Goal: Task Accomplishment & Management: Use online tool/utility

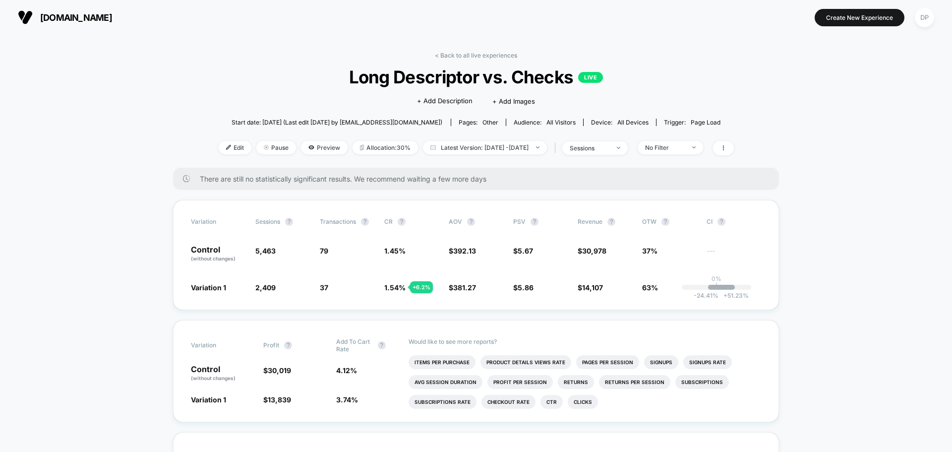
click at [74, 19] on span "[DOMAIN_NAME]" at bounding box center [76, 17] width 72 height 10
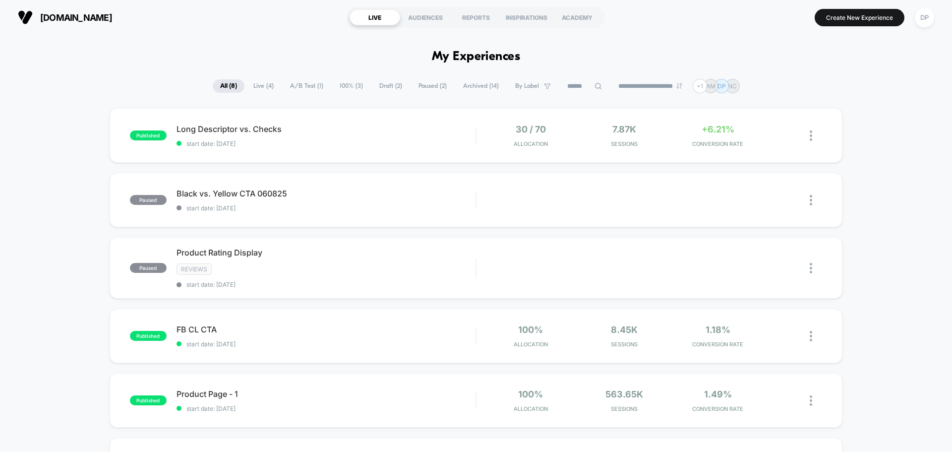
click at [247, 87] on span "Live ( 4 )" at bounding box center [263, 85] width 35 height 13
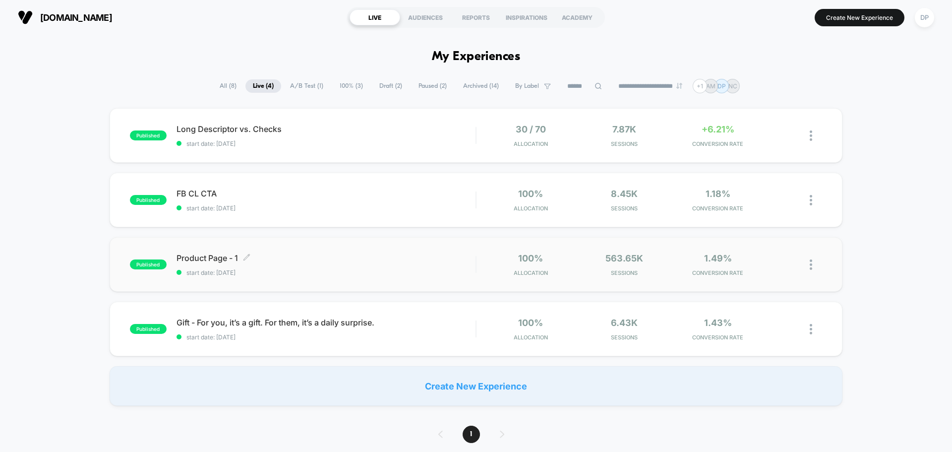
click at [318, 266] on div "Product Page - 1 Click to edit experience details Click to edit experience deta…" at bounding box center [325, 264] width 299 height 23
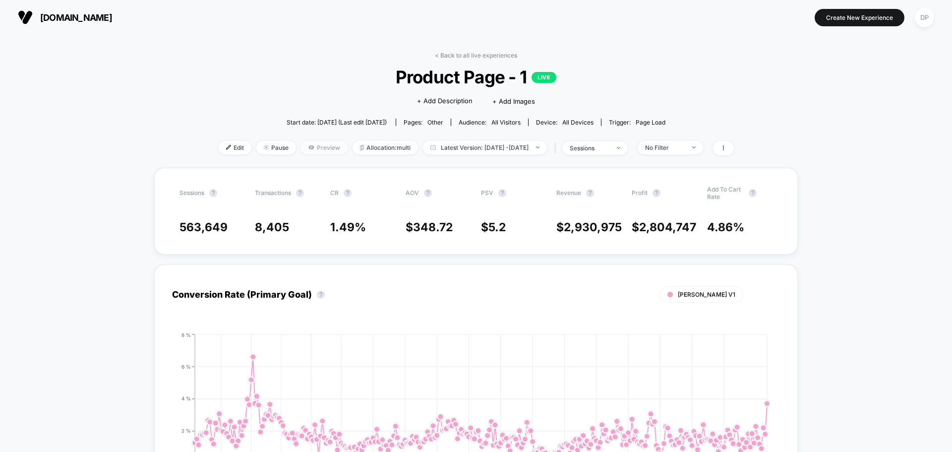
click at [301, 144] on span "Preview" at bounding box center [324, 147] width 47 height 13
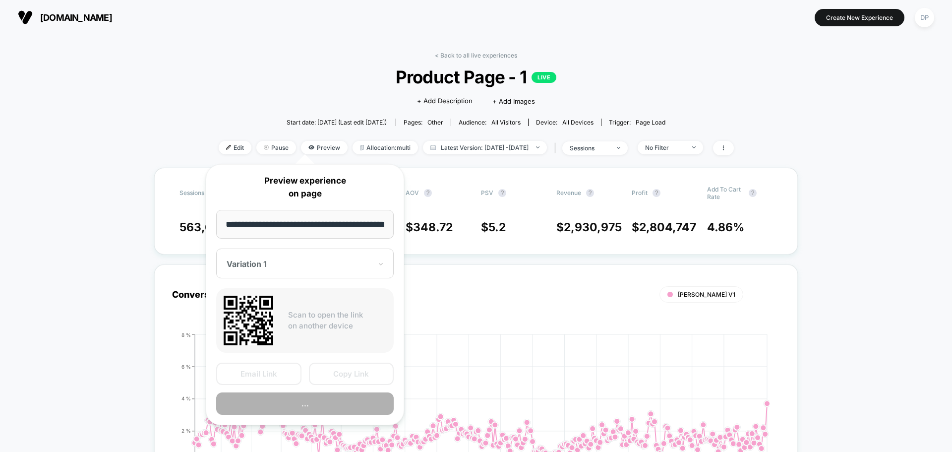
scroll to position [0, 33]
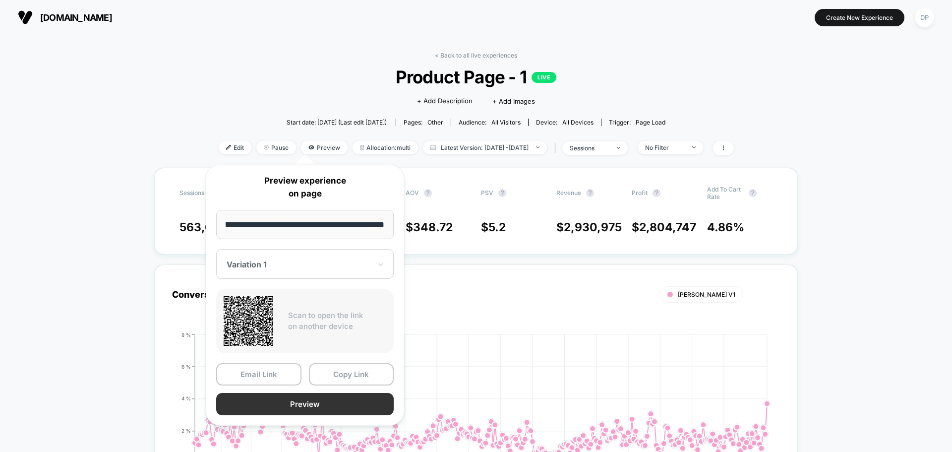
click at [294, 403] on button "Preview" at bounding box center [304, 404] width 177 height 22
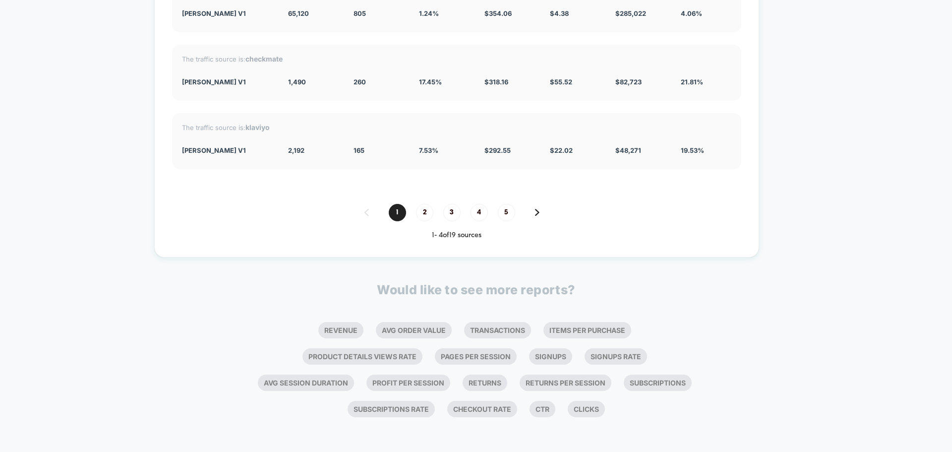
scroll to position [1690, 0]
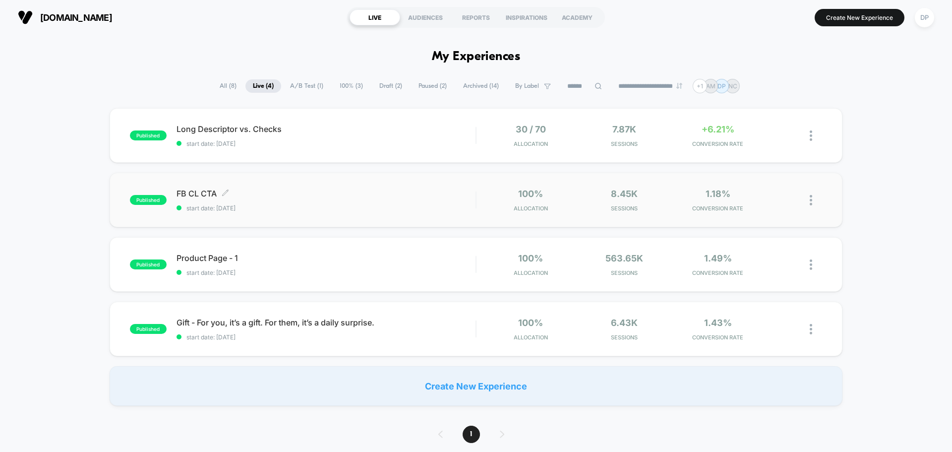
click at [304, 190] on span "FB CL CTA Click to edit experience details" at bounding box center [325, 193] width 299 height 10
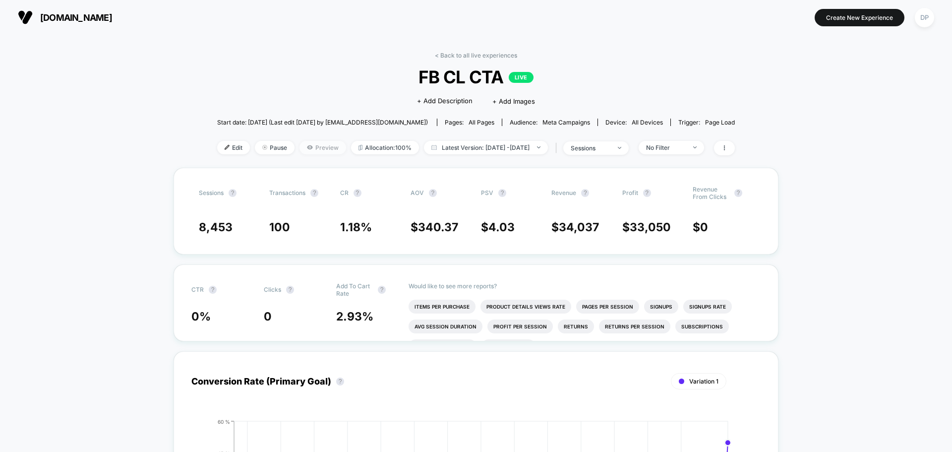
click at [318, 147] on span "Preview" at bounding box center [322, 147] width 47 height 13
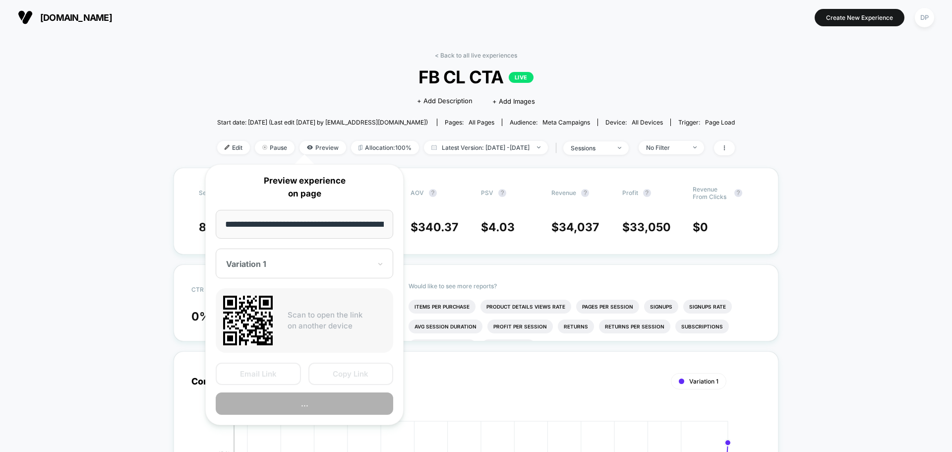
scroll to position [0, 41]
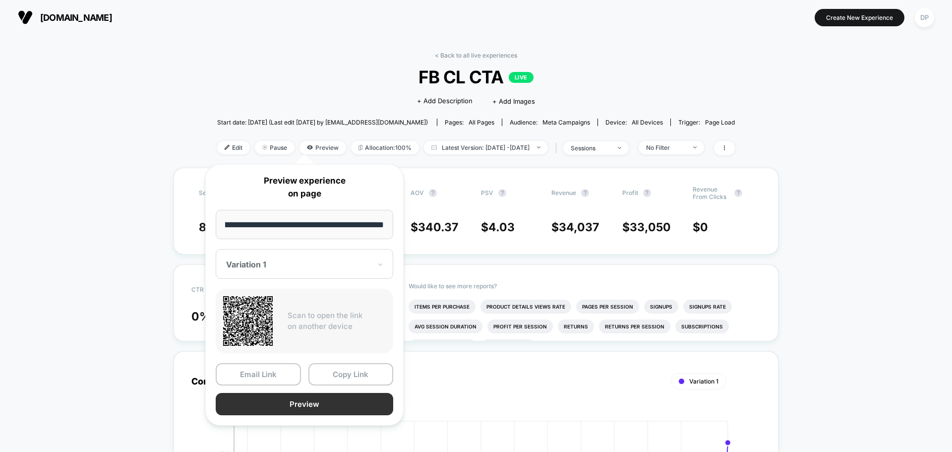
click at [297, 399] on div "Email Link Copy Link Preview" at bounding box center [304, 389] width 177 height 52
click at [301, 409] on button "Preview" at bounding box center [304, 404] width 177 height 22
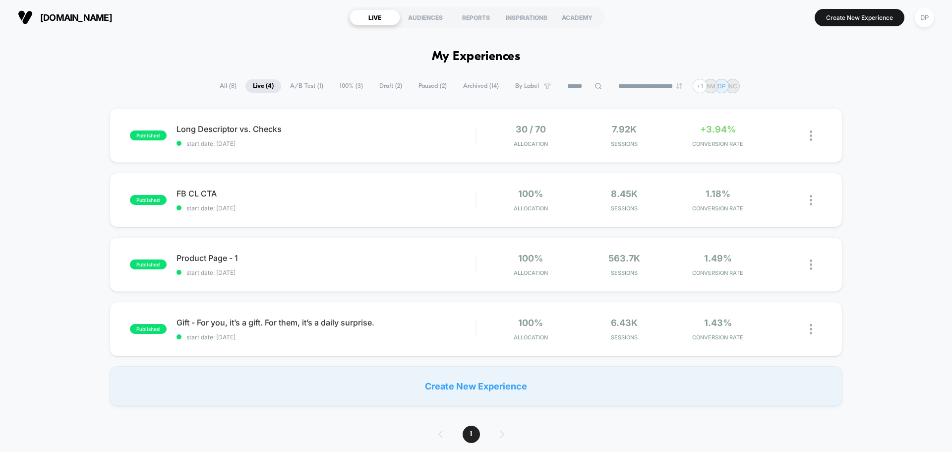
click at [346, 83] on span "100% ( 3 )" at bounding box center [351, 85] width 38 height 13
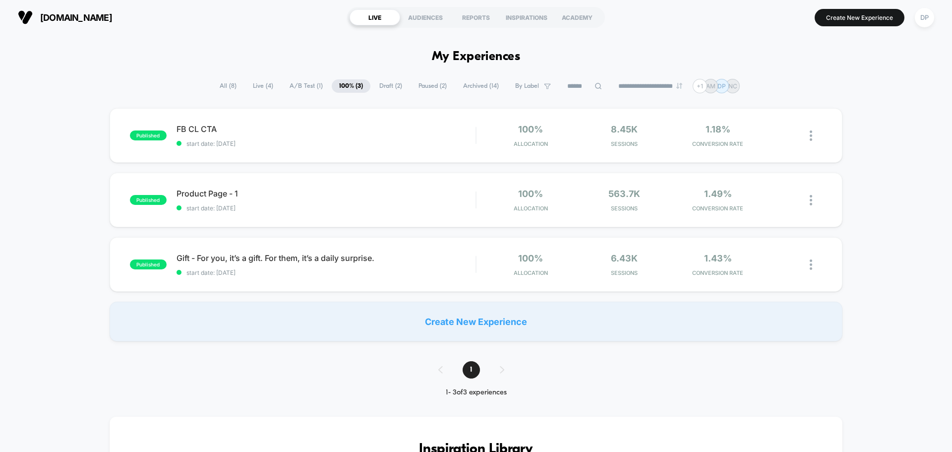
click at [223, 88] on span "All ( 8 )" at bounding box center [228, 85] width 32 height 13
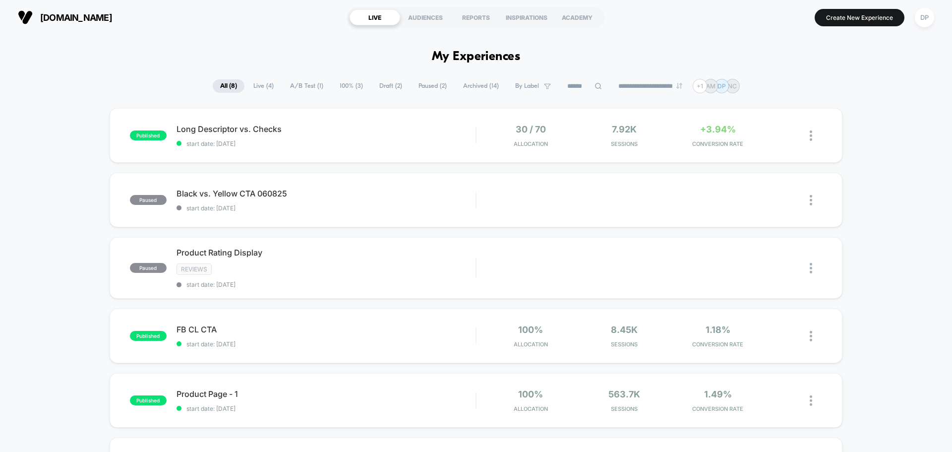
click at [484, 88] on span "Archived ( 14 )" at bounding box center [481, 85] width 51 height 13
